Goal: Navigation & Orientation: Find specific page/section

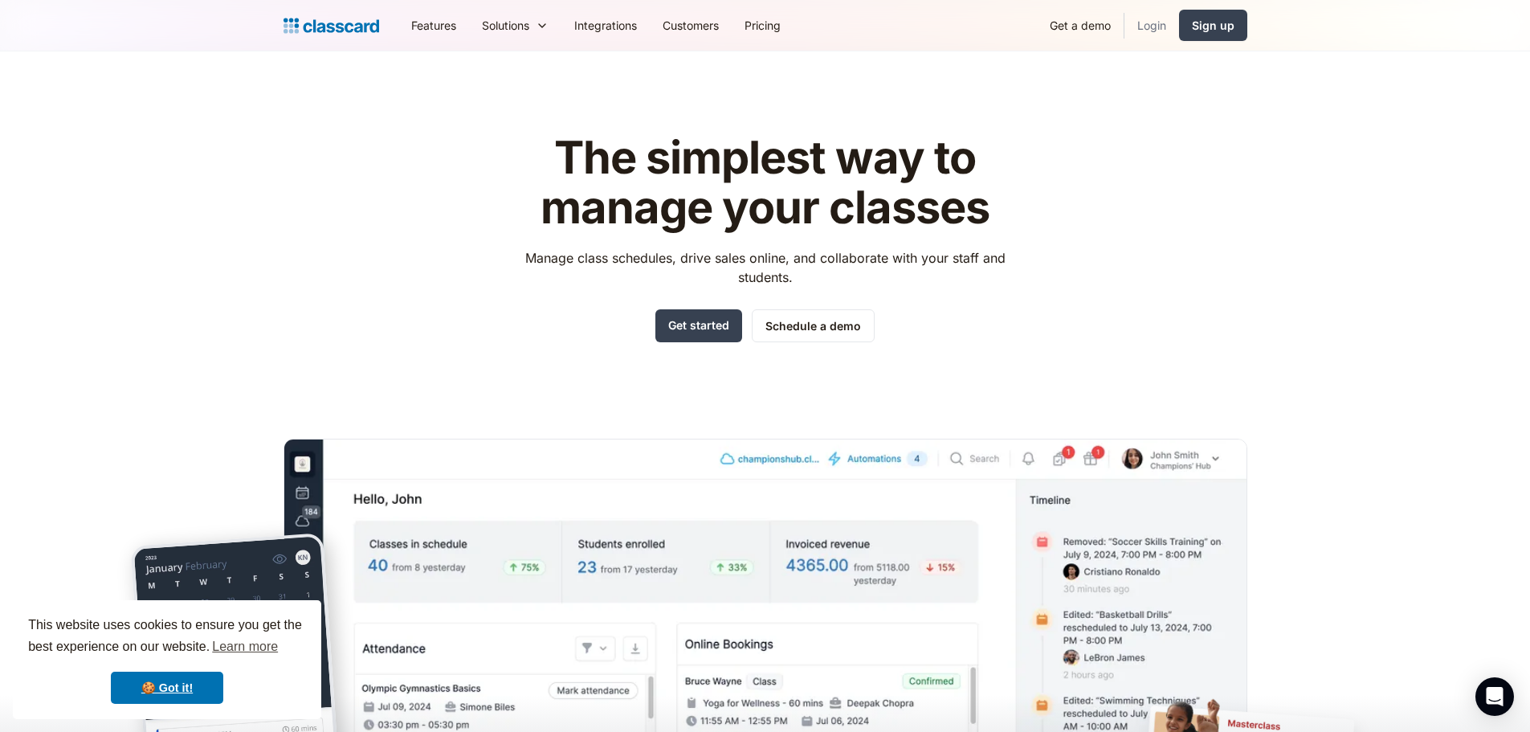
click at [1153, 34] on link "Login" at bounding box center [1151, 25] width 55 height 36
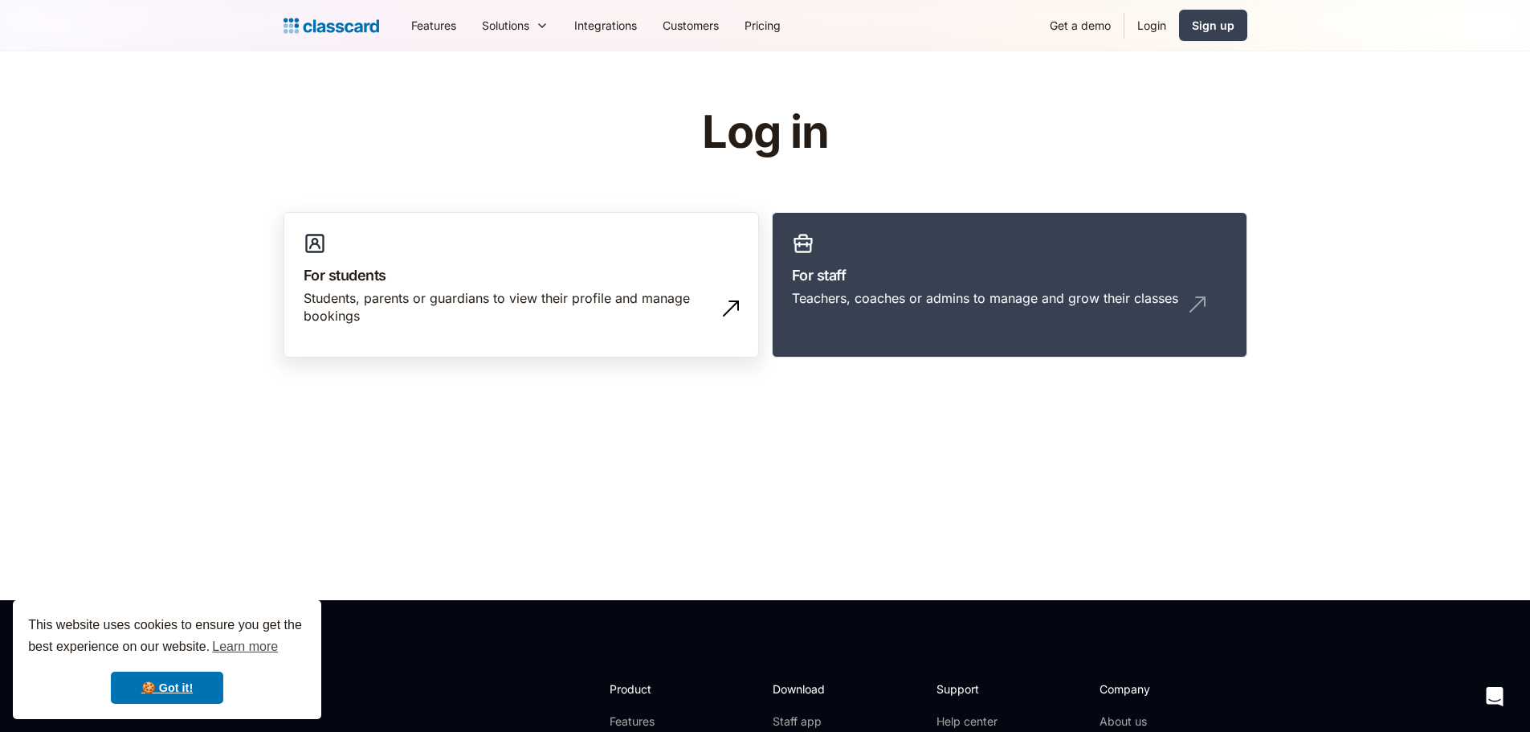
click at [665, 312] on div "Students, parents or guardians to view their profile and manage bookings" at bounding box center [505, 307] width 403 height 36
